Goal: Task Accomplishment & Management: Complete application form

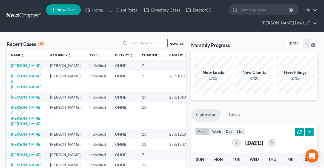
click at [141, 45] on input "search" at bounding box center [148, 43] width 38 height 8
type input "domec"
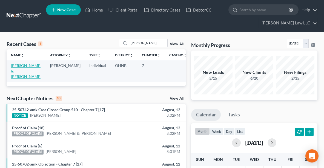
click at [16, 66] on link "[PERSON_NAME] & [PERSON_NAME]" at bounding box center [26, 71] width 30 height 16
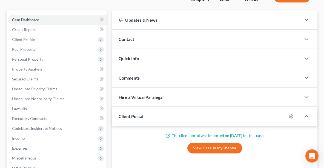
scroll to position [51, 0]
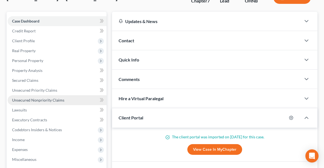
click at [42, 98] on span "Unsecured Nonpriority Claims" at bounding box center [38, 100] width 52 height 5
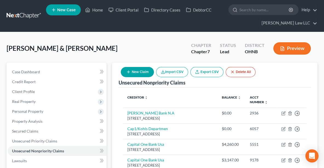
click at [139, 73] on button "New Claim" at bounding box center [137, 72] width 33 height 10
select select "2"
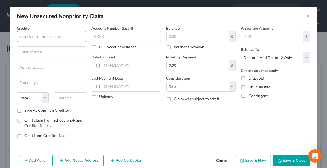
click at [29, 35] on input "text" at bounding box center [51, 36] width 69 height 11
type input "Lagrange Point LP/Weissman Corp."
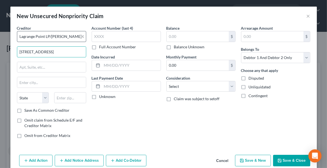
type input "12 Bayview Ave #280"
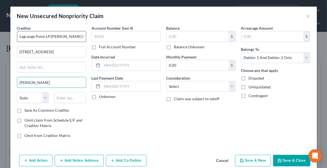
type input "Lawrence"
select select "35"
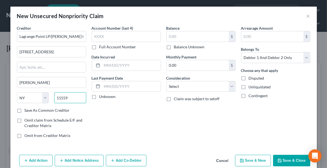
type input "11559"
click at [174, 46] on label "Balance Unknown" at bounding box center [189, 46] width 31 height 5
click at [176, 46] on input "Balance Unknown" at bounding box center [178, 46] width 4 height 4
checkbox input "true"
type input "0.00"
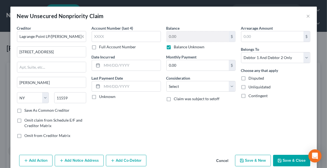
click at [290, 161] on button "Save & Close" at bounding box center [291, 161] width 37 height 12
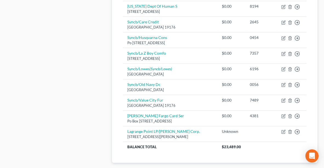
scroll to position [386, 0]
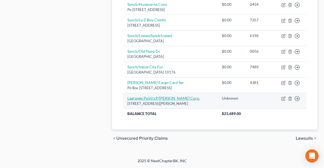
click at [172, 97] on link "Lagrange Point LP/Weissman Corp." at bounding box center [163, 98] width 73 height 5
select select "35"
select select "2"
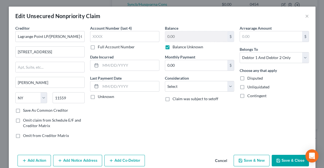
scroll to position [381, 0]
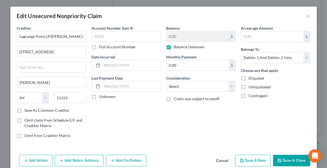
click at [285, 158] on button "Save & Close" at bounding box center [291, 161] width 37 height 12
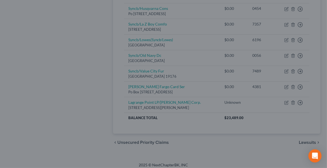
type input "0"
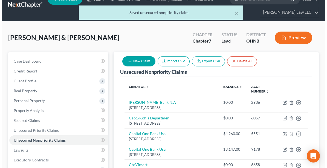
scroll to position [0, 0]
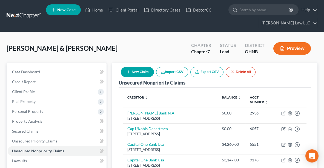
click at [135, 72] on button "New Claim" at bounding box center [137, 72] width 33 height 10
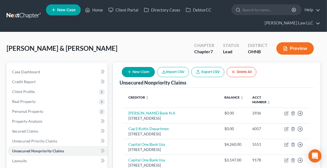
select select "2"
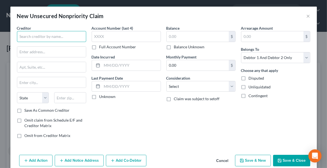
click at [61, 38] on input "text" at bounding box center [51, 36] width 69 height 11
type input "NorthWest Bank"
click at [79, 160] on button "Add Notice Address" at bounding box center [79, 161] width 49 height 12
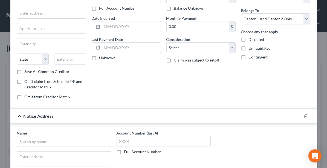
scroll to position [64, 0]
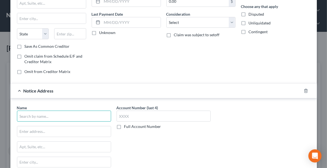
click at [85, 115] on input "text" at bounding box center [64, 115] width 94 height 11
paste input "200 Public Square, Suite 3000, Cleveland, OH 44114"
type input "200 Public Square, Suite 3000, Cleveland, OH 44114"
drag, startPoint x: 107, startPoint y: 115, endPoint x: 10, endPoint y: 114, distance: 96.2
click at [10, 114] on div "Name * 200 Public Square, Suite 3000, Cleveland, OH 44114 State AL AK AR AZ CA …" at bounding box center [163, 149] width 307 height 103
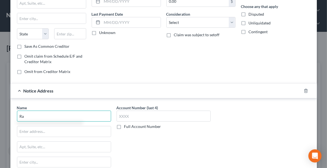
type input "R"
type input "FrantzWard"
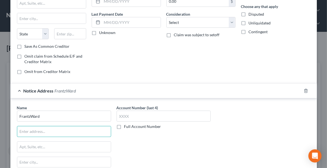
paste input "200 Public Square, Suite 3000, Cleveland, OH 44114"
click at [68, 130] on input "200 Public Square, Suite 3000, Cleveland, OH 44114" at bounding box center [64, 131] width 94 height 10
type input "200 Public Square, Suite 3000 Cleveland, OH 44114"
click at [52, 157] on input "text" at bounding box center [64, 162] width 94 height 10
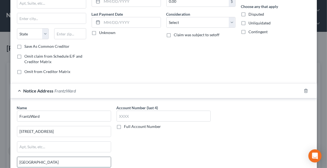
type input "Cleveland"
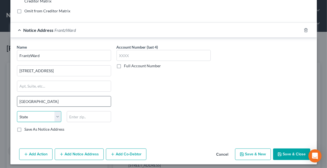
select select "36"
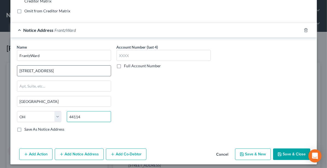
type input "44114"
click at [106, 70] on input "200 Public Square, Suite 3000 Cleveland, OH 44114" at bounding box center [64, 70] width 94 height 10
type input "200 Public Square, Suite 3000"
click at [134, 122] on div "Account Number (last 4) Full Account Number" at bounding box center [164, 90] width 100 height 92
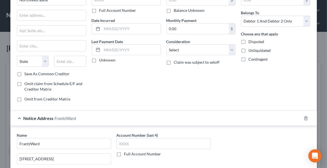
scroll to position [19, 0]
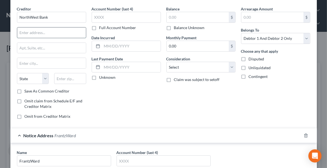
click at [72, 35] on input "text" at bounding box center [51, 32] width 69 height 10
paste input "100 Liberty St PO Box 128 Warren, PA 16365-2411"
type input "100 Liberty St PO Box 128 Warren, PA 16365-2411"
click at [33, 62] on input "text" at bounding box center [51, 63] width 69 height 10
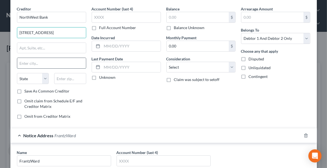
scroll to position [0, 0]
type input "Warren"
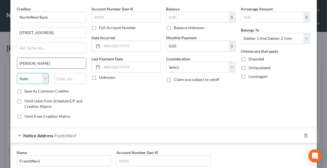
select select "39"
click at [64, 33] on input "100 Liberty St PO Box 128 Warren, PA 16365-2411" at bounding box center [51, 32] width 69 height 10
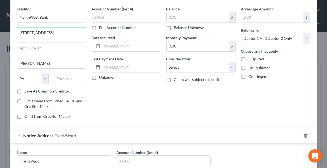
scroll to position [0, 2]
drag, startPoint x: 64, startPoint y: 32, endPoint x: 87, endPoint y: 34, distance: 23.4
click at [87, 34] on div "Creditor * NorthWest Bank 100 Liberty St PO Box 128 16365-2411 Warren State AL …" at bounding box center [51, 64] width 75 height 117
type input "100 Liberty St PO Box 128"
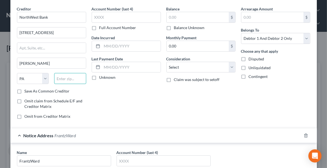
click at [63, 79] on input "text" at bounding box center [70, 78] width 32 height 11
paste input "16365-2411"
type input "16365-2411"
click at [174, 28] on label "Balance Unknown" at bounding box center [189, 27] width 31 height 5
click at [176, 28] on input "Balance Unknown" at bounding box center [178, 27] width 4 height 4
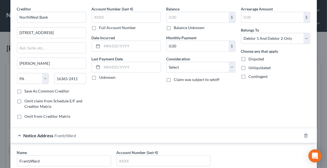
checkbox input "true"
type input "0.00"
drag, startPoint x: 324, startPoint y: 76, endPoint x: 323, endPoint y: 69, distance: 6.3
click at [323, 69] on div "New Unsecured Nonpriority Claim × Creditor * NorthWest Bank 100 Liberty St PO B…" at bounding box center [163, 84] width 327 height 168
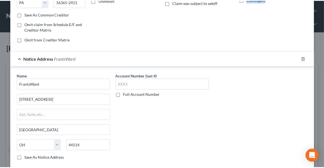
scroll to position [124, 0]
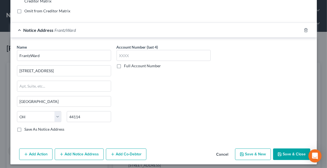
click at [291, 150] on button "Save & Close" at bounding box center [291, 154] width 37 height 12
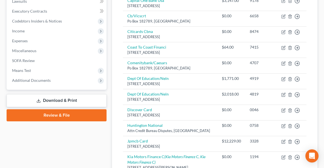
scroll to position [2, 0]
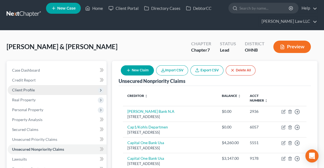
click at [28, 88] on span "Client Profile" at bounding box center [23, 89] width 23 height 5
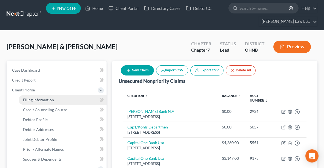
click at [35, 101] on span "Filing Information" at bounding box center [38, 99] width 31 height 5
select select "1"
select select "0"
select select "36"
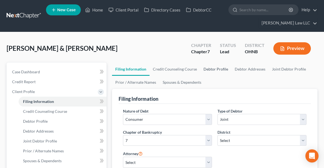
click at [220, 67] on link "Debtor Profile" at bounding box center [215, 68] width 31 height 13
select select "1"
select select "5"
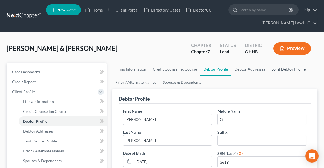
click at [295, 67] on link "Joint Debtor Profile" at bounding box center [289, 68] width 41 height 13
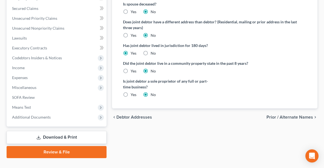
scroll to position [201, 0]
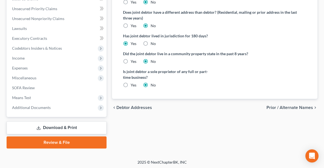
click at [61, 127] on link "Download & Print" at bounding box center [57, 127] width 100 height 13
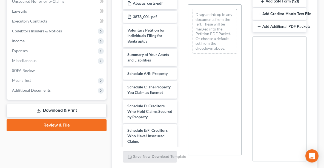
scroll to position [152, 0]
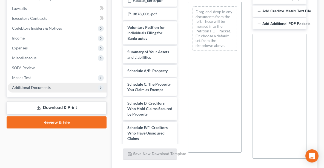
click at [25, 88] on span "Additional Documents" at bounding box center [31, 87] width 39 height 5
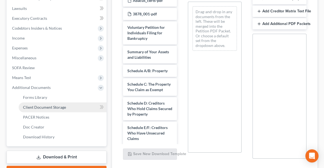
click at [30, 107] on span "Client Document Storage" at bounding box center [44, 107] width 43 height 5
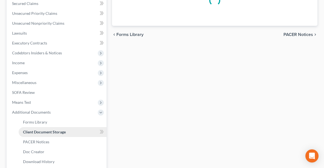
select select "16"
select select "5"
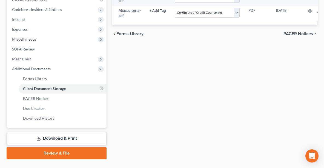
scroll to position [173, 0]
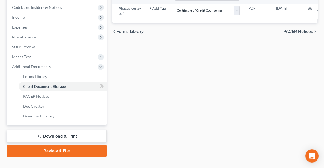
click at [66, 147] on link "Review & File" at bounding box center [57, 151] width 100 height 12
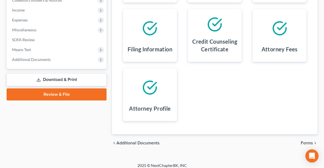
scroll to position [185, 0]
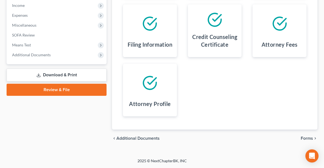
click at [305, 140] on span "Forms" at bounding box center [307, 138] width 12 height 4
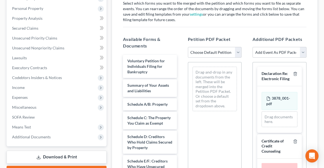
scroll to position [102, 0]
click at [199, 53] on select "Choose Default Petition PDF Packet Complete Bankruptcy Petition (all forms and …" at bounding box center [215, 52] width 54 height 11
select select "0"
click at [188, 47] on select "Choose Default Petition PDF Packet Complete Bankruptcy Petition (all forms and …" at bounding box center [215, 52] width 54 height 11
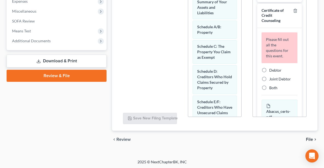
scroll to position [45, 0]
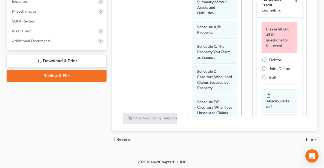
click at [269, 62] on label "Debtor" at bounding box center [275, 59] width 12 height 5
click at [272, 61] on input "Debtor" at bounding box center [274, 59] width 4 height 4
radio input "true"
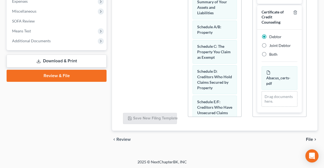
scroll to position [51, 0]
click at [269, 52] on label "Both" at bounding box center [273, 54] width 8 height 5
click at [272, 52] on input "Both" at bounding box center [274, 54] width 4 height 4
radio input "true"
radio input "false"
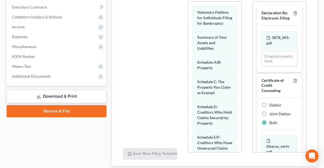
scroll to position [199, 0]
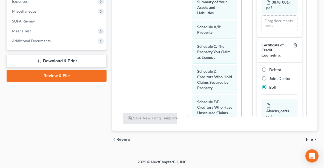
click at [311, 137] on span "File" at bounding box center [309, 139] width 7 height 4
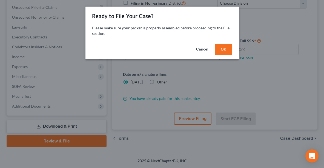
scroll to position [132, 0]
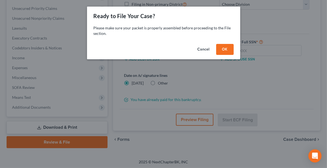
click at [226, 47] on button "OK" at bounding box center [225, 49] width 18 height 11
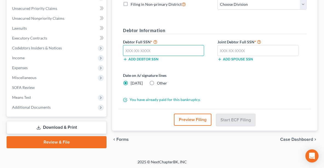
click at [152, 50] on input "text" at bounding box center [163, 50] width 81 height 11
type input "450-71-3619"
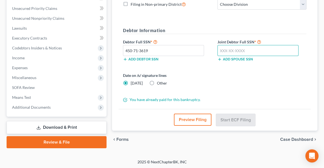
click at [224, 48] on input "text" at bounding box center [258, 50] width 81 height 11
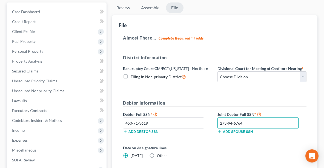
scroll to position [59, 0]
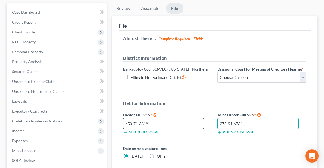
type input "273-94-6764"
drag, startPoint x: 153, startPoint y: 120, endPoint x: 116, endPoint y: 121, distance: 36.2
click at [116, 121] on div "File Almost There... Complete Required * Fields District Information Bankruptcy…" at bounding box center [215, 110] width 206 height 188
drag, startPoint x: 251, startPoint y: 123, endPoint x: 217, endPoint y: 124, distance: 33.7
click at [217, 124] on div "273-94-6764" at bounding box center [258, 123] width 87 height 11
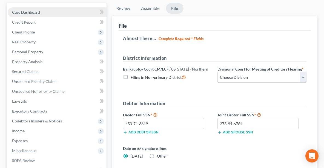
click at [24, 13] on span "Case Dashboard" at bounding box center [26, 12] width 28 height 5
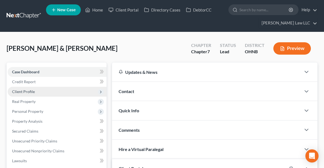
click at [33, 87] on span "Client Profile" at bounding box center [57, 92] width 99 height 10
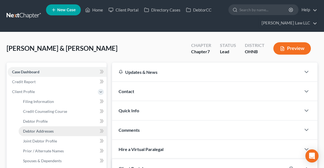
click at [41, 132] on span "Debtor Addresses" at bounding box center [38, 131] width 31 height 5
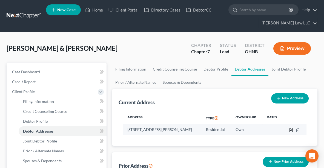
click at [291, 131] on icon "button" at bounding box center [290, 129] width 3 height 3
select select "36"
select select "46"
select select "0"
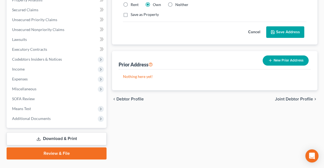
scroll to position [195, 0]
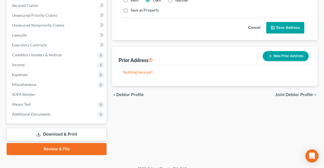
click at [55, 149] on link "Review & File" at bounding box center [57, 149] width 100 height 12
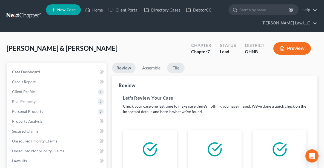
click at [176, 70] on link "File" at bounding box center [176, 67] width 18 height 11
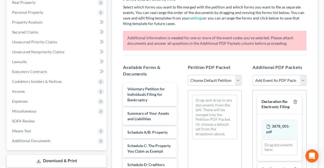
scroll to position [99, 0]
click at [211, 78] on select "Choose Default Petition PDF Packet Complete Bankruptcy Petition (all forms and …" at bounding box center [215, 80] width 54 height 11
select select "0"
click at [188, 75] on select "Choose Default Petition PDF Packet Complete Bankruptcy Petition (all forms and …" at bounding box center [215, 80] width 54 height 11
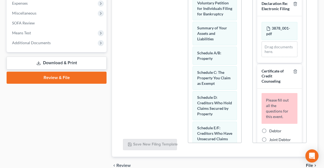
scroll to position [70, 0]
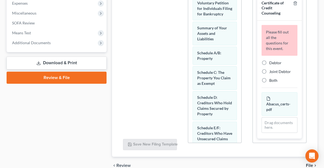
click at [273, 82] on span "Both" at bounding box center [273, 80] width 8 height 5
click at [273, 81] on input "Both" at bounding box center [274, 80] width 4 height 4
radio input "true"
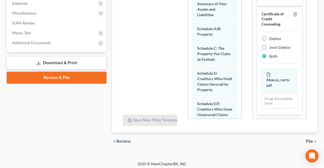
click at [310, 139] on span "File" at bounding box center [309, 141] width 7 height 4
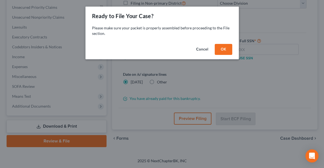
scroll to position [132, 0]
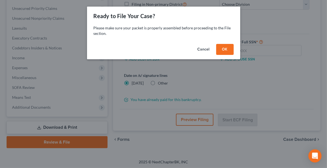
click at [226, 49] on button "OK" at bounding box center [225, 49] width 18 height 11
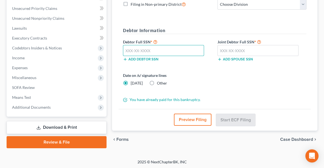
click at [134, 51] on input "text" at bounding box center [163, 50] width 81 height 11
paste input "450-71-3619"
type input "450-71-3619"
click at [214, 50] on div "Debtor Full SSN * 450-71-3619 Add debtor SSN" at bounding box center [167, 49] width 95 height 23
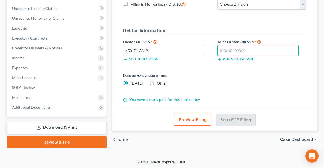
click at [220, 50] on input "text" at bounding box center [258, 50] width 81 height 11
paste input "273-94-6764"
type input "273-94-6764"
click at [159, 81] on span "Other" at bounding box center [162, 83] width 10 height 5
click at [159, 80] on input "Other" at bounding box center [161, 82] width 4 height 4
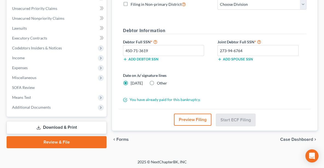
radio input "true"
radio input "false"
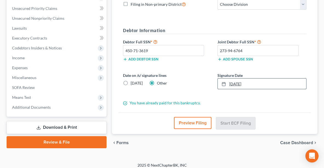
type input "8/12/2025"
click at [232, 82] on link "8/12/2025" at bounding box center [262, 83] width 89 height 10
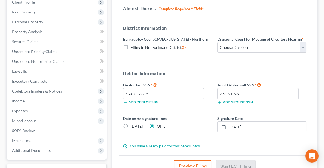
scroll to position [88, 0]
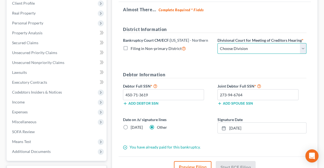
click at [247, 45] on select "Choose Division Akron Canton Cleveland Toledo Youngstown" at bounding box center [262, 48] width 89 height 11
select select "2"
click at [218, 43] on select "Choose Division Akron Canton Cleveland Toledo Youngstown" at bounding box center [262, 48] width 89 height 11
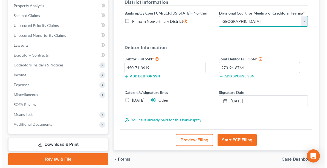
scroll to position [134, 0]
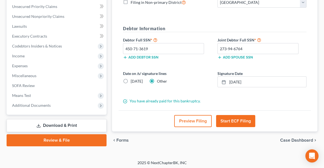
click at [232, 120] on button "Start ECF Filing" at bounding box center [235, 121] width 39 height 12
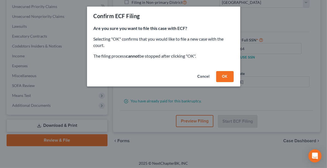
click at [224, 74] on button "OK" at bounding box center [225, 76] width 18 height 11
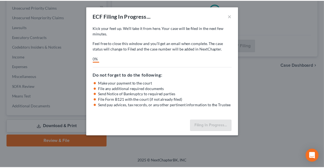
scroll to position [132, 0]
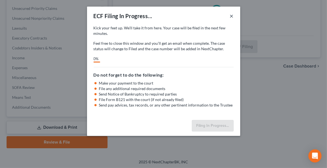
click at [233, 16] on button "×" at bounding box center [232, 16] width 4 height 7
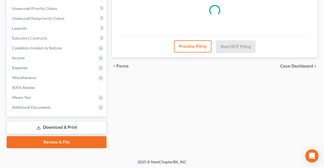
drag, startPoint x: 321, startPoint y: 111, endPoint x: 324, endPoint y: 92, distance: 18.8
click at [322, 85] on div "Domec, Jeffery & Erica Upgraded Chapter Chapter 7 Status Lead District OHNB Pre…" at bounding box center [162, 29] width 324 height 259
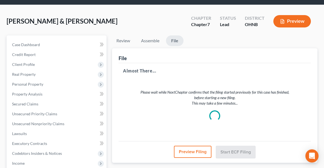
scroll to position [25, 0]
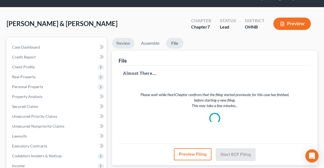
click at [119, 42] on link "Review" at bounding box center [123, 43] width 22 height 11
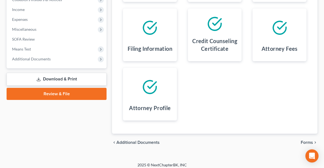
scroll to position [185, 0]
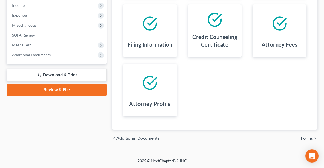
click at [309, 137] on span "Forms" at bounding box center [307, 138] width 12 height 4
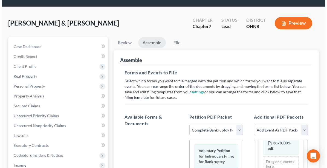
scroll to position [26, 0]
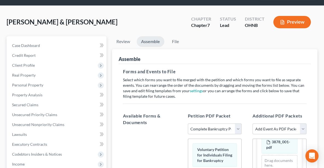
click at [203, 129] on select "Choose Default Petition PDF Packet Complete Bankruptcy Petition (all forms and …" at bounding box center [215, 128] width 54 height 11
select select "1"
click at [188, 123] on select "Choose Default Petition PDF Packet Complete Bankruptcy Petition (all forms and …" at bounding box center [215, 128] width 54 height 11
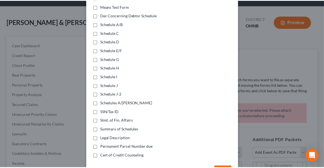
scroll to position [122, 0]
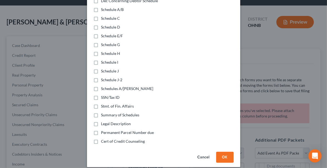
click at [223, 152] on button "OK" at bounding box center [225, 157] width 18 height 11
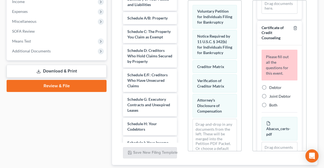
scroll to position [193, 0]
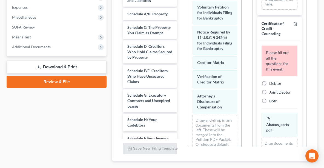
click at [269, 104] on div "Both" at bounding box center [280, 100] width 36 height 5
click at [269, 104] on label "Both" at bounding box center [273, 100] width 8 height 5
click at [272, 102] on input "Both" at bounding box center [274, 100] width 4 height 4
radio input "true"
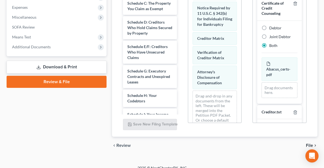
scroll to position [75, 0]
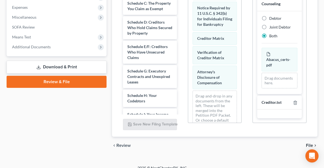
click at [310, 143] on span "File" at bounding box center [309, 145] width 7 height 4
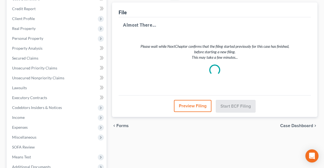
scroll to position [0, 0]
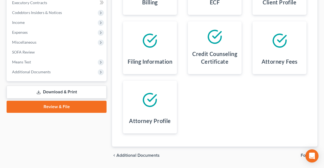
scroll to position [185, 0]
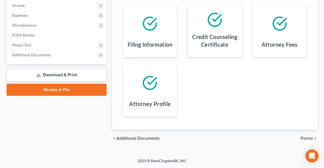
click at [309, 140] on span "Forms" at bounding box center [307, 138] width 12 height 4
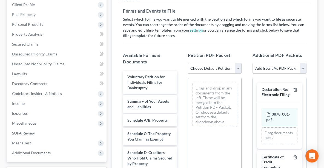
scroll to position [87, 0]
click at [219, 68] on select "Choose Default Petition PDF Packet Complete Bankruptcy Petition (all forms and …" at bounding box center [215, 68] width 54 height 11
select select "1"
click at [188, 63] on select "Choose Default Petition PDF Packet Complete Bankruptcy Petition (all forms and …" at bounding box center [215, 68] width 54 height 11
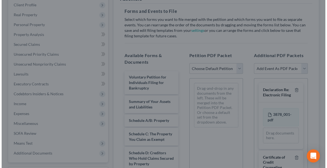
scroll to position [0, 0]
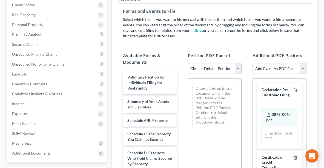
drag, startPoint x: 324, startPoint y: 86, endPoint x: 327, endPoint y: 105, distance: 19.1
click at [224, 66] on select "Choose Default Petition PDF Packet Complete Bankruptcy Petition (all forms and …" at bounding box center [215, 68] width 54 height 11
select select "1"
click at [188, 63] on select "Choose Default Petition PDF Packet Complete Bankruptcy Petition (all forms and …" at bounding box center [215, 68] width 54 height 11
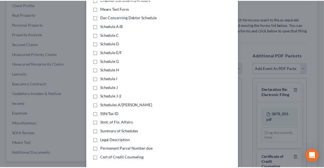
scroll to position [122, 0]
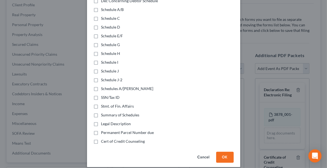
click at [219, 152] on button "OK" at bounding box center [225, 157] width 18 height 11
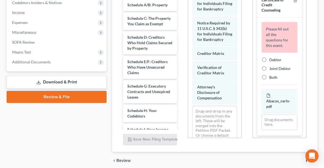
scroll to position [67, 0]
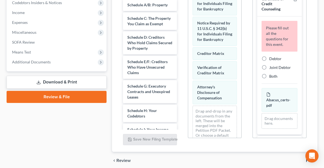
click at [285, 70] on span "Joint Debtor" at bounding box center [280, 67] width 22 height 5
click at [275, 68] on input "Joint Debtor" at bounding box center [274, 67] width 4 height 4
radio input "true"
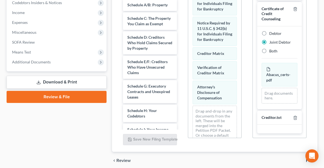
click at [270, 53] on span "Both" at bounding box center [273, 51] width 8 height 5
click at [272, 52] on input "Both" at bounding box center [274, 50] width 4 height 4
radio input "true"
radio input "false"
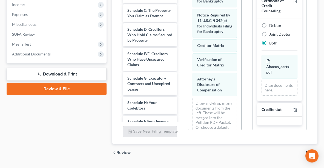
scroll to position [199, 0]
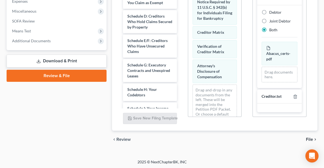
click at [313, 138] on span "File" at bounding box center [309, 139] width 7 height 4
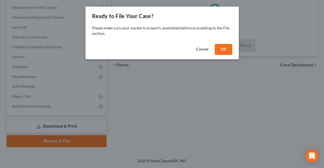
scroll to position [132, 0]
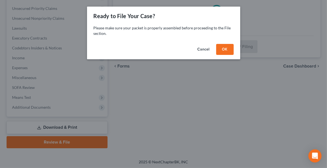
click at [229, 51] on button "OK" at bounding box center [225, 49] width 18 height 11
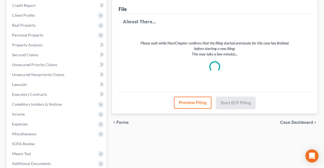
scroll to position [77, 0]
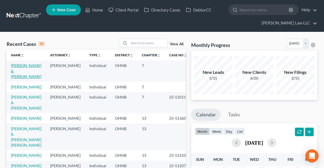
click at [13, 69] on link "[PERSON_NAME] & [PERSON_NAME]" at bounding box center [26, 71] width 30 height 16
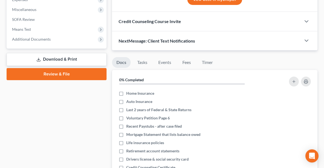
scroll to position [205, 0]
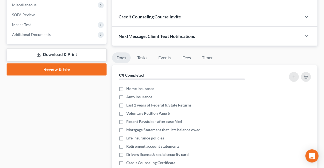
click at [30, 70] on link "Review & File" at bounding box center [57, 69] width 100 height 12
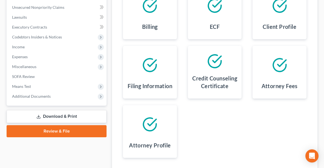
scroll to position [185, 0]
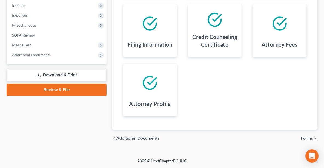
click at [309, 138] on span "Forms" at bounding box center [307, 138] width 12 height 4
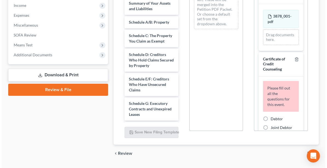
scroll to position [123, 0]
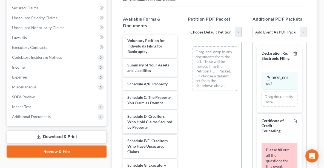
click at [218, 34] on select "Choose Default Petition PDF Packet Complete Bankruptcy Petition (all forms and …" at bounding box center [215, 32] width 54 height 11
select select "1"
click at [188, 27] on select "Choose Default Petition PDF Packet Complete Bankruptcy Petition (all forms and …" at bounding box center [215, 32] width 54 height 11
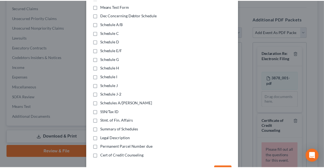
scroll to position [122, 0]
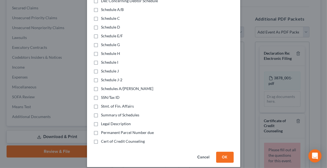
click at [220, 152] on button "OK" at bounding box center [225, 157] width 18 height 11
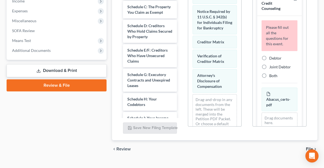
scroll to position [56, 0]
click at [269, 78] on label "Both" at bounding box center [273, 75] width 8 height 5
click at [272, 76] on input "Both" at bounding box center [274, 75] width 4 height 4
radio input "true"
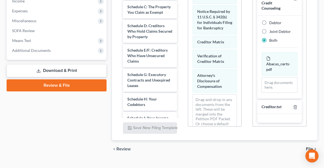
scroll to position [75, 0]
click at [310, 147] on span "File" at bounding box center [309, 149] width 7 height 4
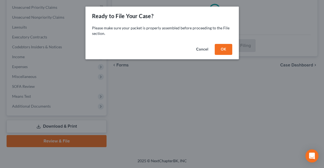
scroll to position [132, 0]
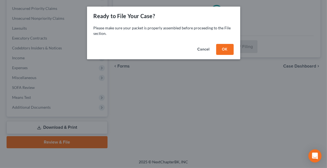
click at [226, 50] on button "OK" at bounding box center [225, 49] width 18 height 11
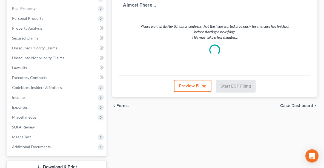
scroll to position [40, 0]
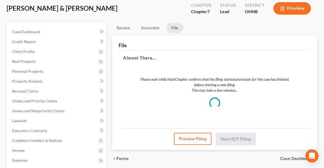
click at [197, 79] on p "Please wait while NextChapter confirms that the filing started previously for t…" at bounding box center [214, 84] width 157 height 16
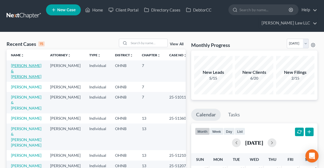
click at [18, 66] on link "[PERSON_NAME] & [PERSON_NAME]" at bounding box center [26, 71] width 30 height 16
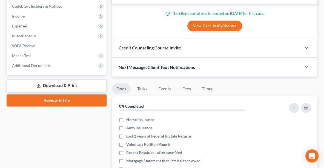
scroll to position [184, 0]
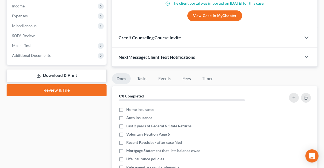
click at [40, 88] on link "Review & File" at bounding box center [57, 90] width 100 height 12
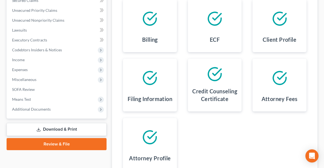
scroll to position [185, 0]
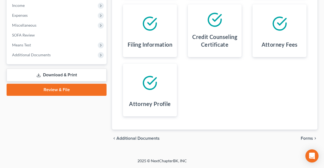
click at [306, 137] on span "Forms" at bounding box center [307, 138] width 12 height 4
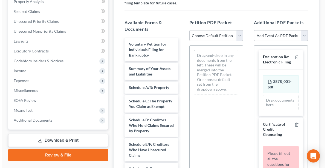
scroll to position [115, 0]
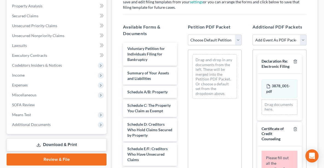
click at [207, 38] on select "Choose Default Petition PDF Packet Complete Bankruptcy Petition (all forms and …" at bounding box center [215, 40] width 54 height 11
select select "1"
click at [188, 35] on select "Choose Default Petition PDF Packet Complete Bankruptcy Petition (all forms and …" at bounding box center [215, 40] width 54 height 11
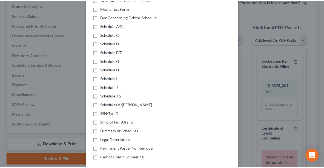
scroll to position [122, 0]
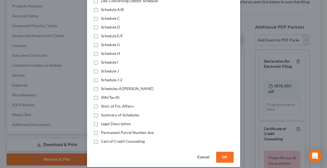
click at [220, 152] on button "OK" at bounding box center [225, 157] width 18 height 11
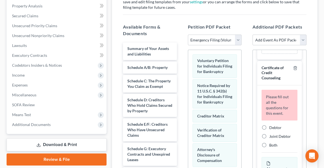
scroll to position [80, 0]
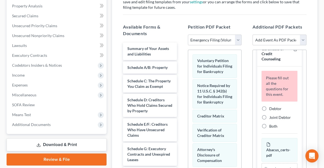
click at [269, 129] on label "Both" at bounding box center [273, 125] width 8 height 5
click at [272, 127] on input "Both" at bounding box center [274, 125] width 4 height 4
radio input "true"
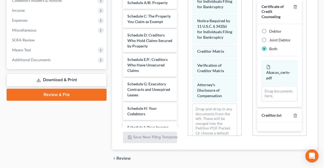
scroll to position [199, 0]
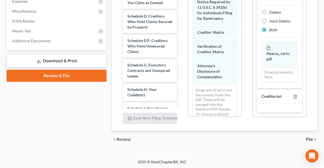
click at [308, 137] on span "File" at bounding box center [309, 139] width 7 height 4
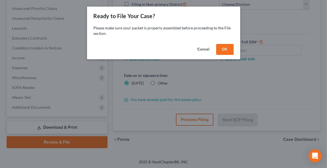
click at [225, 49] on button "OK" at bounding box center [225, 49] width 18 height 11
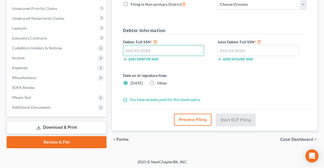
click at [143, 50] on input "text" at bounding box center [163, 50] width 81 height 11
paste input "450-71-3619"
type input "450-71-3619"
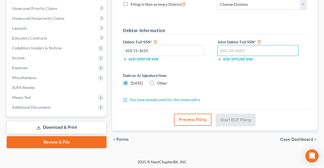
click at [242, 51] on input "text" at bounding box center [258, 50] width 81 height 11
paste input "273-94-6764"
type input "273-94-6764"
click at [157, 82] on label "Other" at bounding box center [162, 82] width 10 height 5
click at [159, 82] on input "Other" at bounding box center [161, 82] width 4 height 4
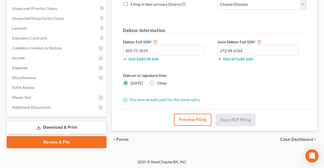
radio input "true"
radio input "false"
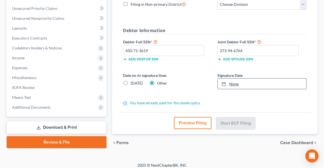
click at [232, 81] on link "None" at bounding box center [262, 83] width 89 height 10
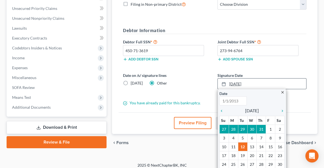
type input "8/12/2025"
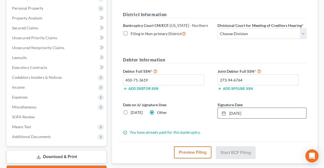
scroll to position [101, 0]
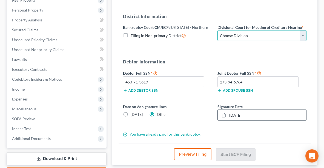
click at [238, 36] on select "Choose Division Akron Canton Cleveland Toledo Youngstown" at bounding box center [262, 35] width 89 height 11
select select "2"
click at [218, 30] on select "Choose Division Akron Canton Cleveland Toledo Youngstown" at bounding box center [262, 35] width 89 height 11
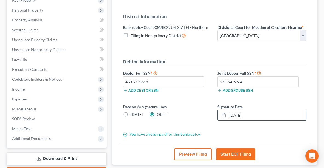
click at [229, 148] on button "Start ECF Filing" at bounding box center [235, 154] width 39 height 12
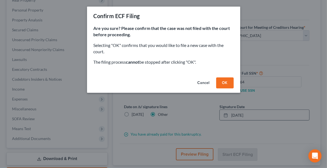
click at [221, 83] on button "OK" at bounding box center [225, 82] width 18 height 11
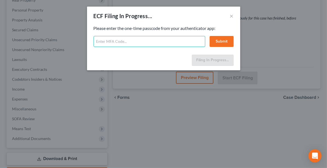
click at [149, 41] on input "text" at bounding box center [150, 41] width 112 height 11
type input "967503"
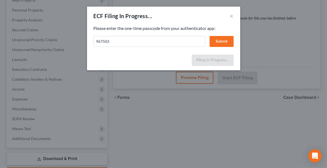
click at [221, 41] on button "Submit" at bounding box center [222, 41] width 24 height 11
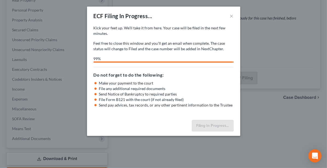
select select "2"
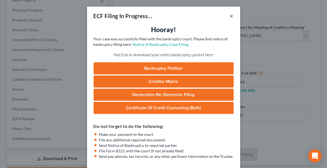
click at [230, 16] on button "×" at bounding box center [232, 16] width 4 height 7
